Goal: Information Seeking & Learning: Understand process/instructions

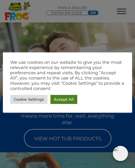
click at [68, 102] on link "Accept All" at bounding box center [63, 99] width 27 height 9
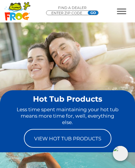
click at [94, 140] on link "View Hot Tub Products" at bounding box center [67, 138] width 87 height 19
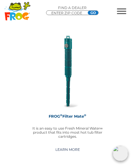
scroll to position [2086, 0]
click at [67, 59] on img at bounding box center [67, 71] width 77 height 77
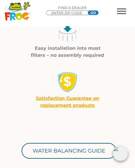
scroll to position [474, 0]
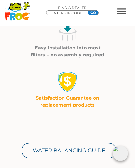
click at [97, 152] on link "Water Balancing Guide" at bounding box center [69, 151] width 95 height 16
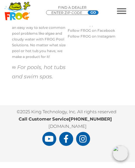
scroll to position [730, 0]
